Goal: Information Seeking & Learning: Learn about a topic

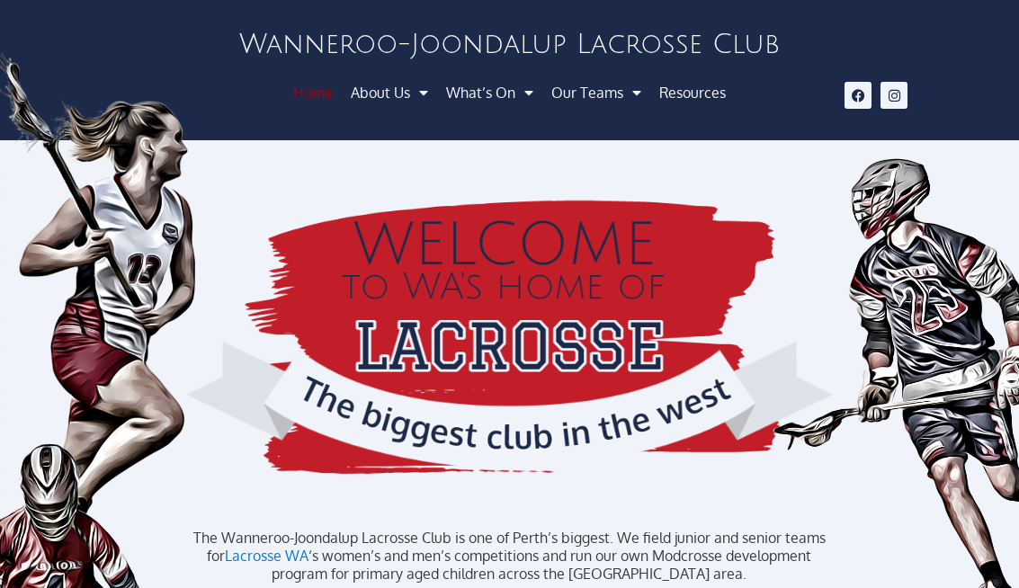
click at [605, 102] on link "Our Teams" at bounding box center [596, 92] width 108 height 32
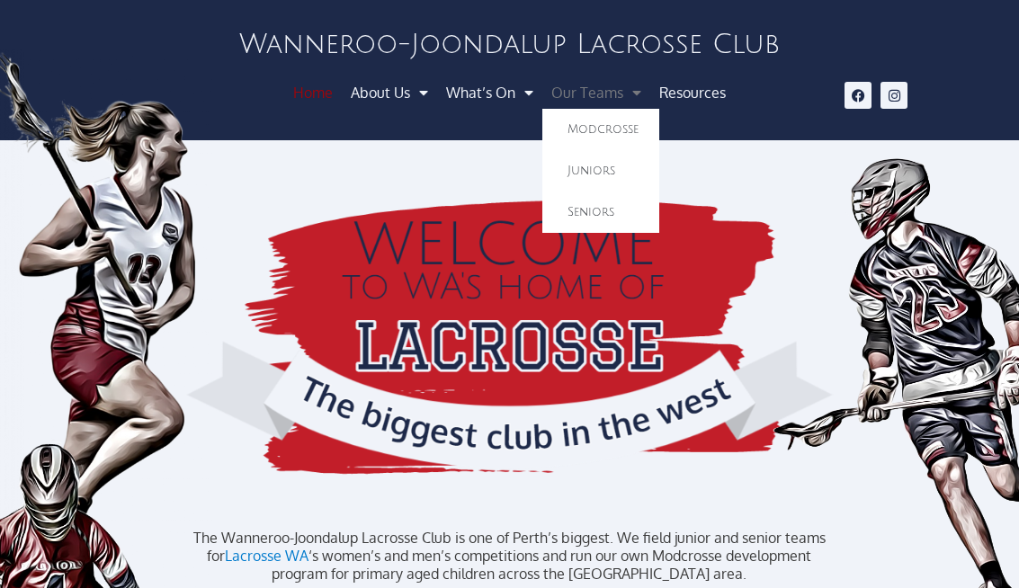
click at [412, 96] on span "Menu" at bounding box center [419, 92] width 18 height 32
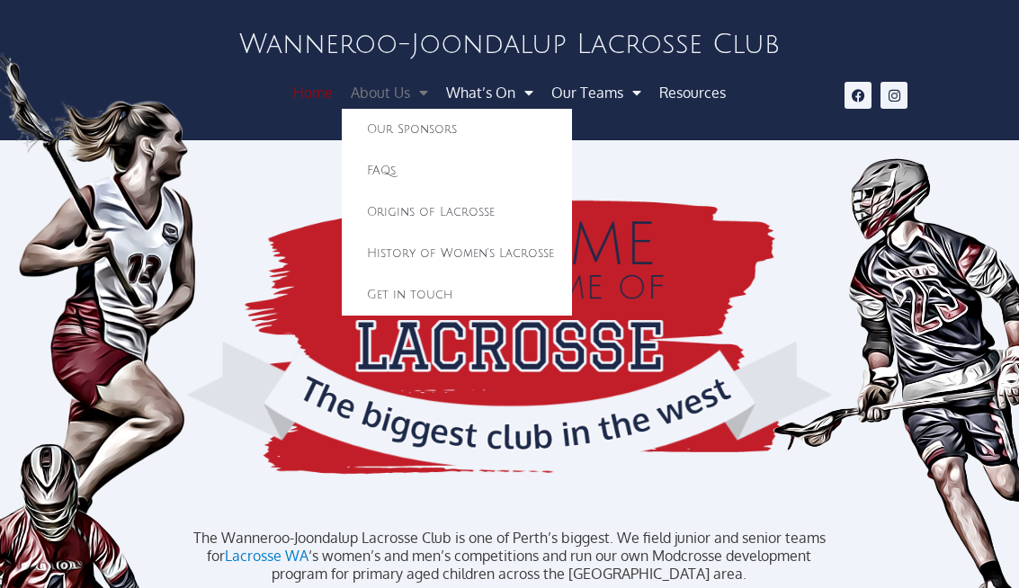
click at [387, 125] on link "Our Sponsors" at bounding box center [457, 129] width 230 height 41
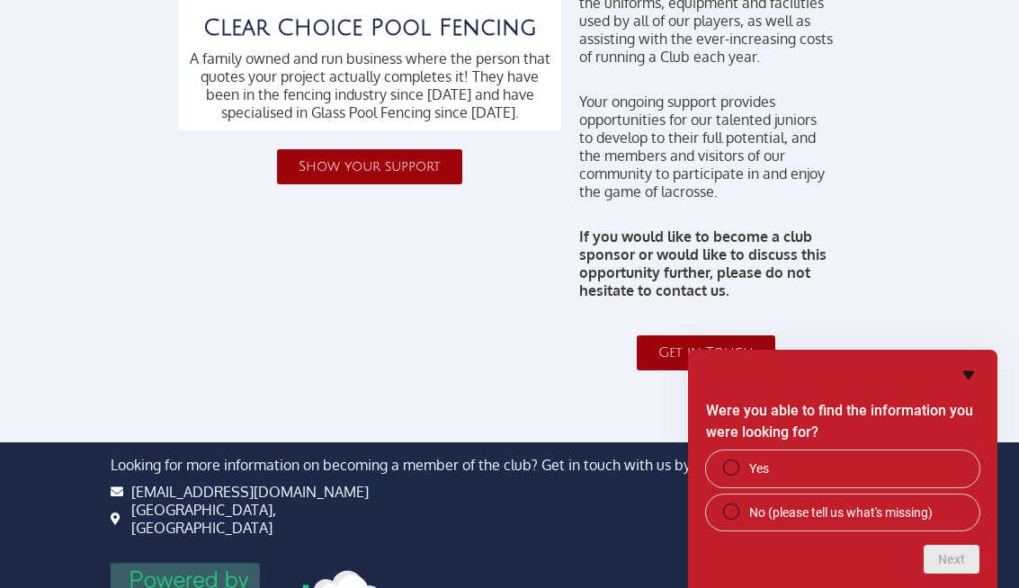
scroll to position [462, 0]
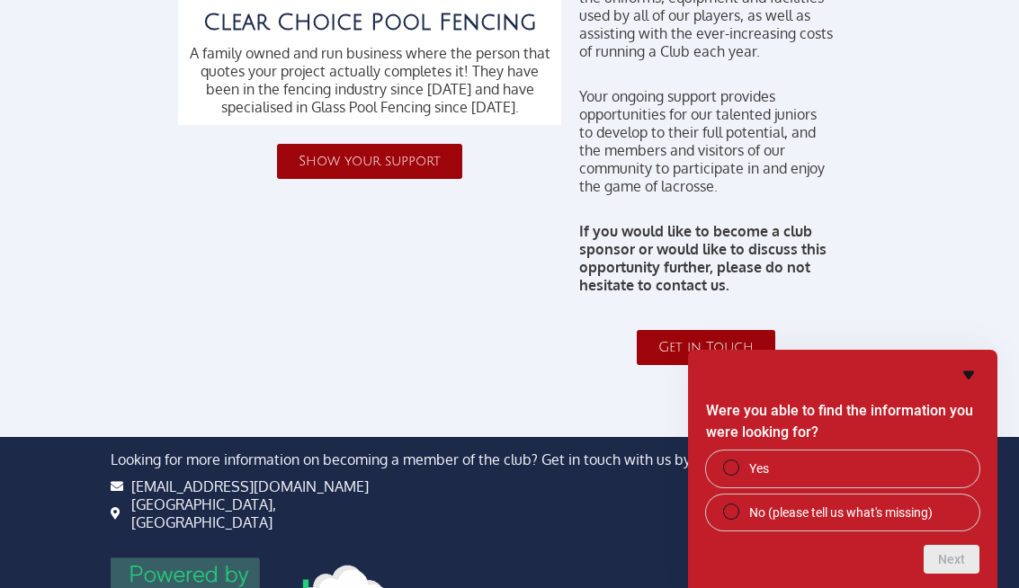
click at [977, 390] on div "Were you able to find the information you were looking for? Yes No (please tell…" at bounding box center [842, 469] width 309 height 238
click at [966, 379] on icon "Hide survey" at bounding box center [968, 375] width 11 height 8
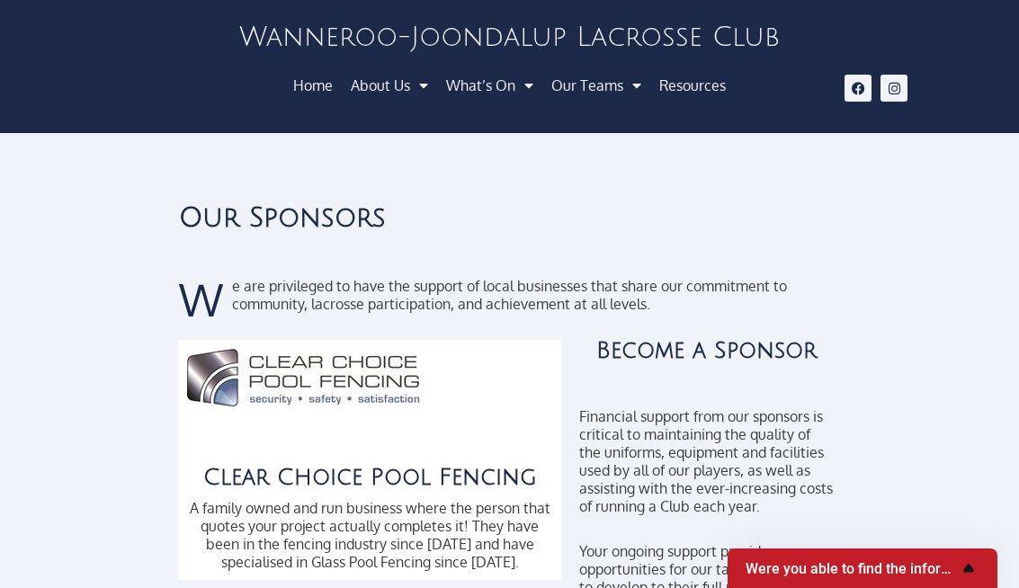
scroll to position [0, 0]
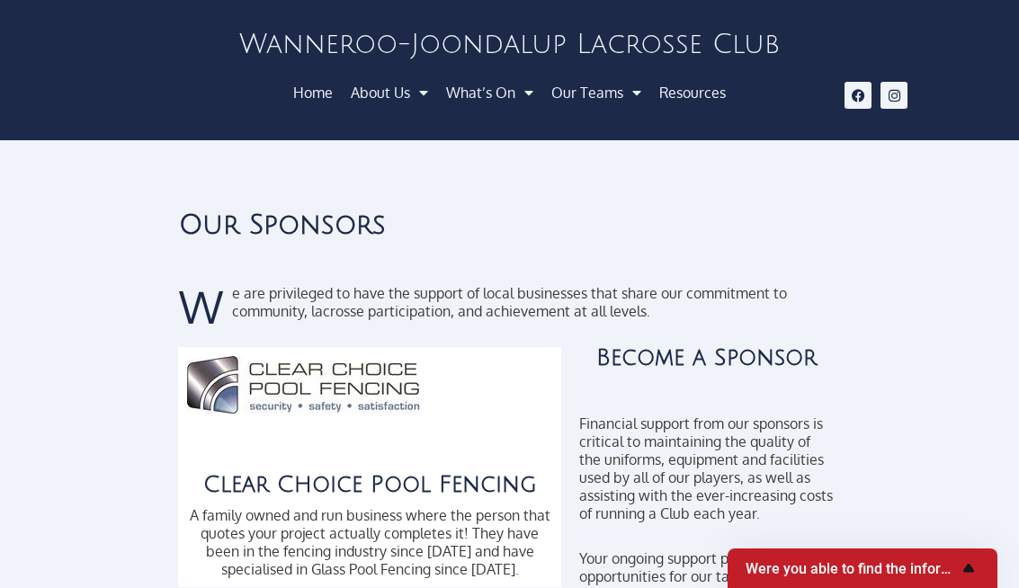
click at [518, 97] on span "Menu" at bounding box center [524, 92] width 18 height 32
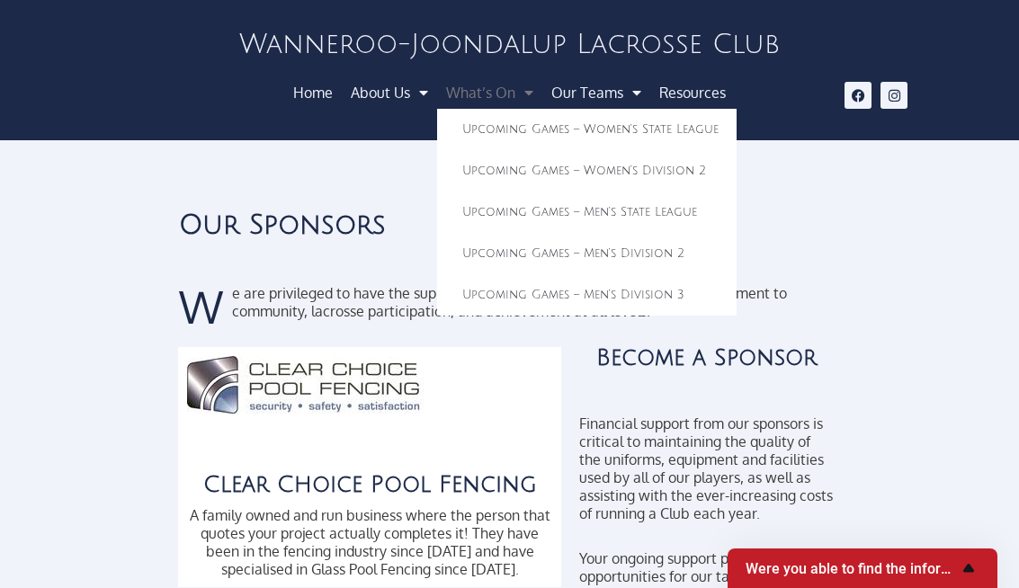
click at [690, 99] on link "Resources" at bounding box center [692, 92] width 85 height 32
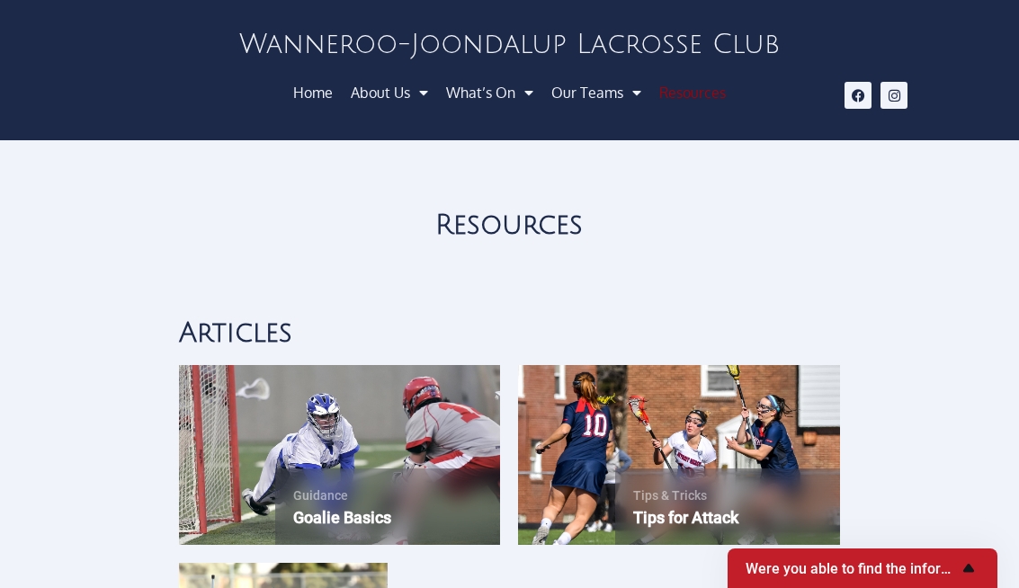
click at [406, 96] on link "About Us" at bounding box center [389, 92] width 95 height 32
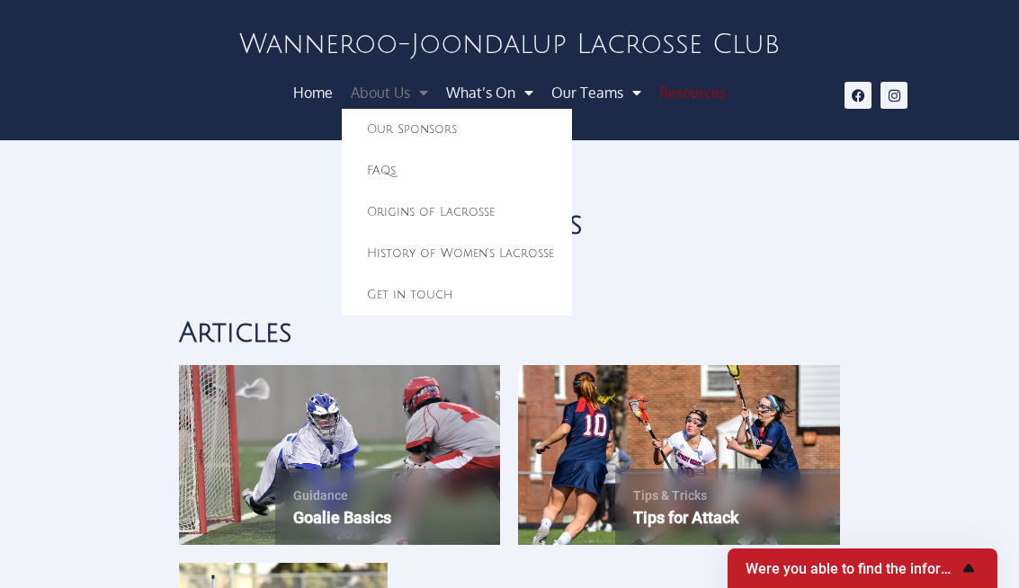
click at [379, 168] on link "FAQs" at bounding box center [457, 170] width 230 height 41
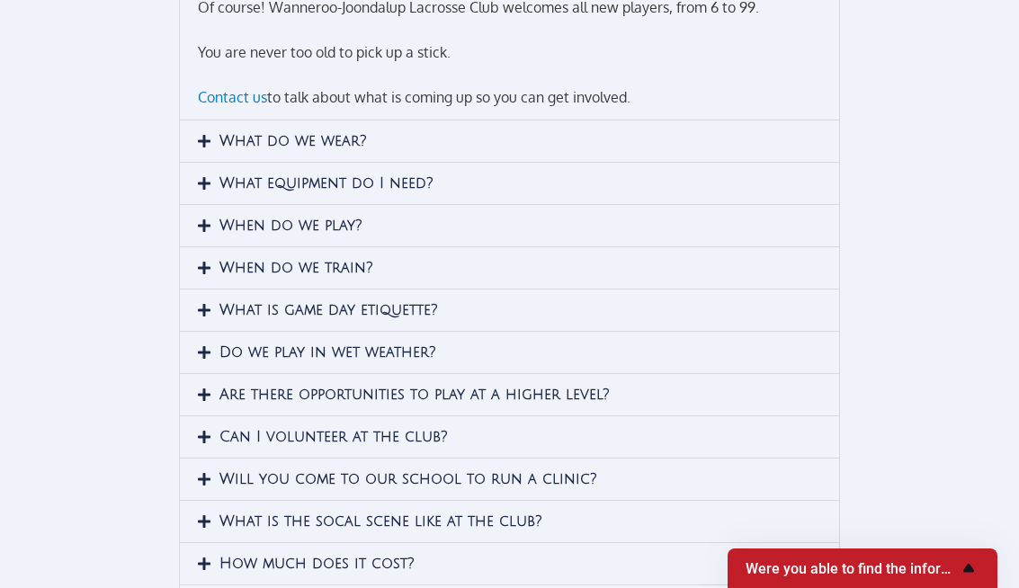
scroll to position [342, 0]
click at [225, 361] on link "Do we play in wet weather?" at bounding box center [327, 353] width 217 height 16
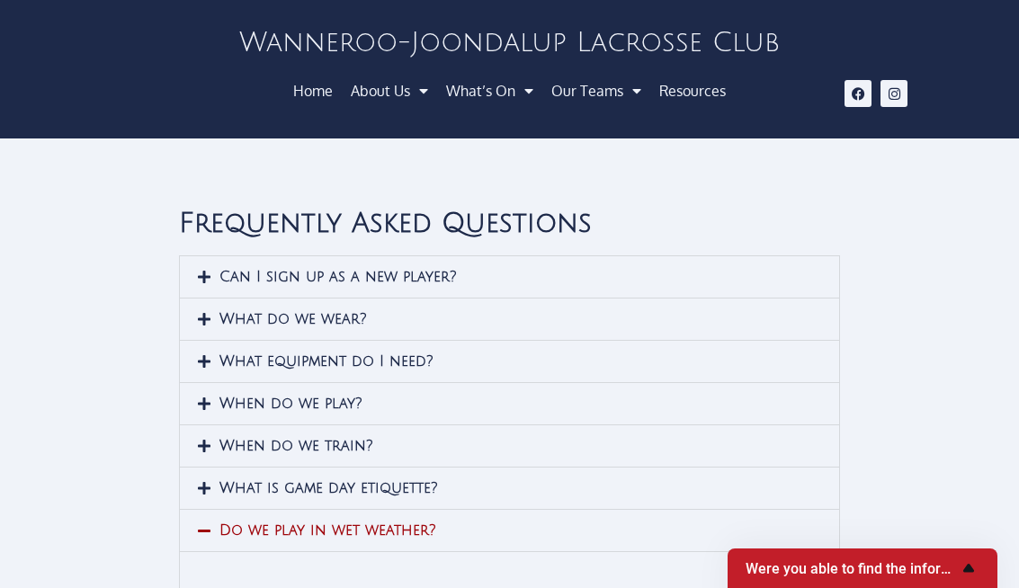
scroll to position [0, 0]
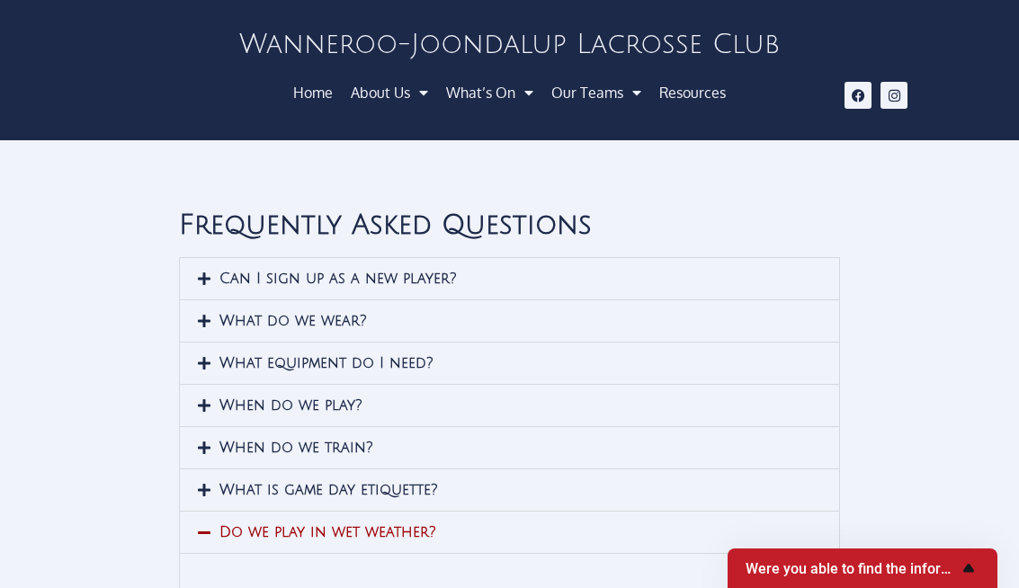
click at [414, 104] on span "Menu" at bounding box center [419, 92] width 18 height 32
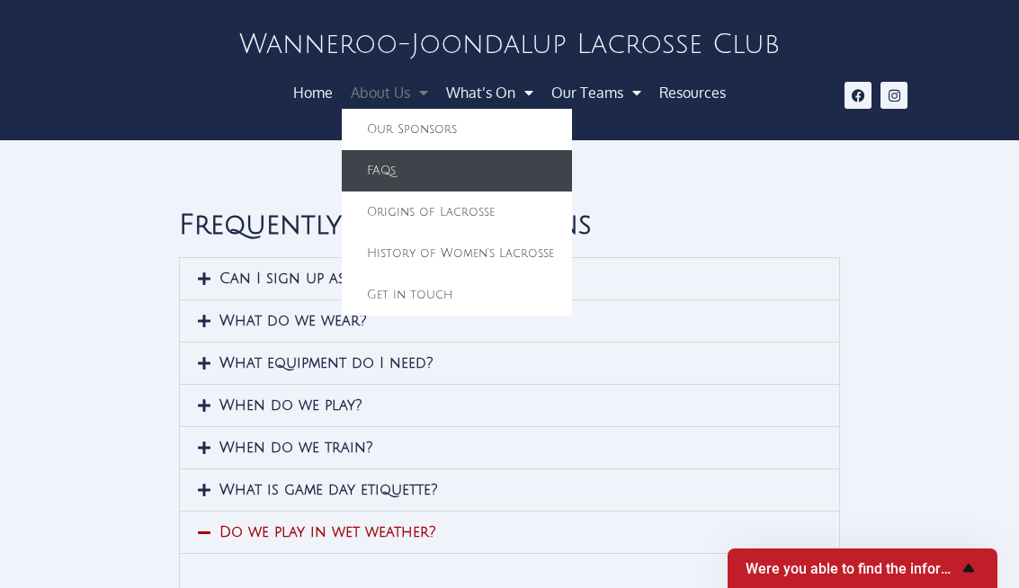
click at [381, 295] on link "Get in touch" at bounding box center [457, 294] width 230 height 41
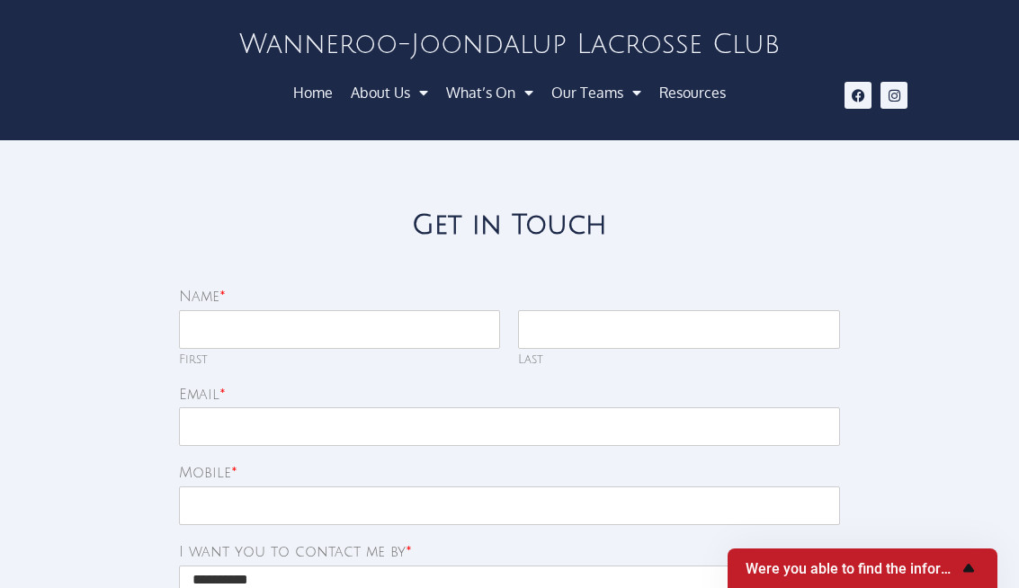
click at [517, 100] on span "Menu" at bounding box center [524, 92] width 18 height 32
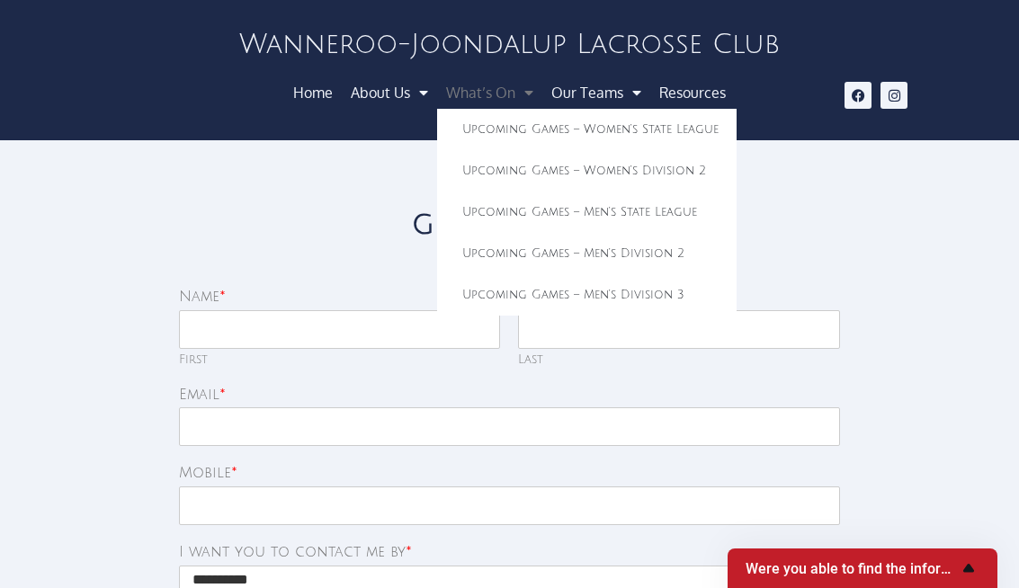
click at [628, 90] on span "Menu" at bounding box center [632, 92] width 18 height 32
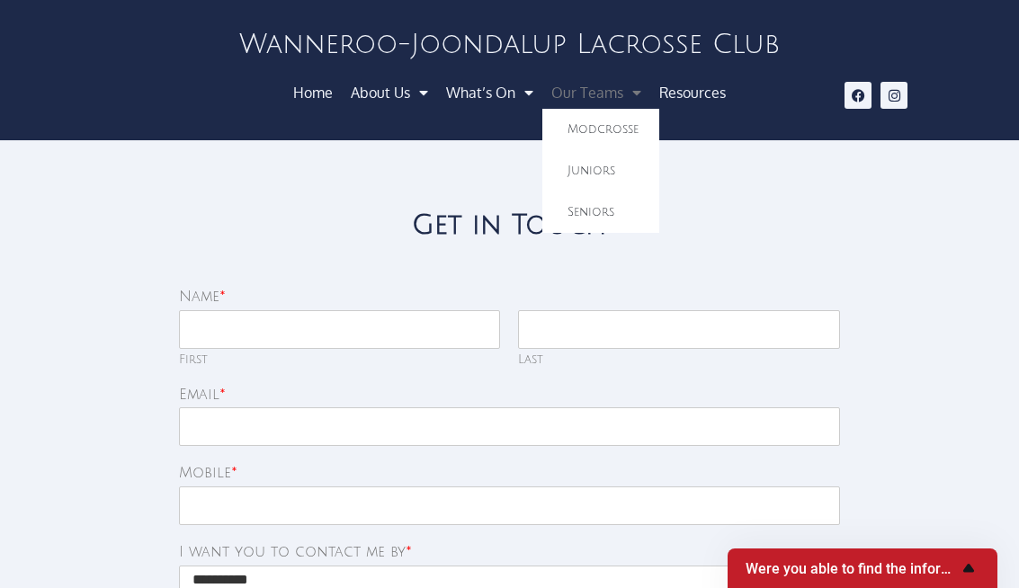
click at [686, 101] on link "Resources" at bounding box center [692, 92] width 85 height 32
